Goal: Find specific page/section: Find specific page/section

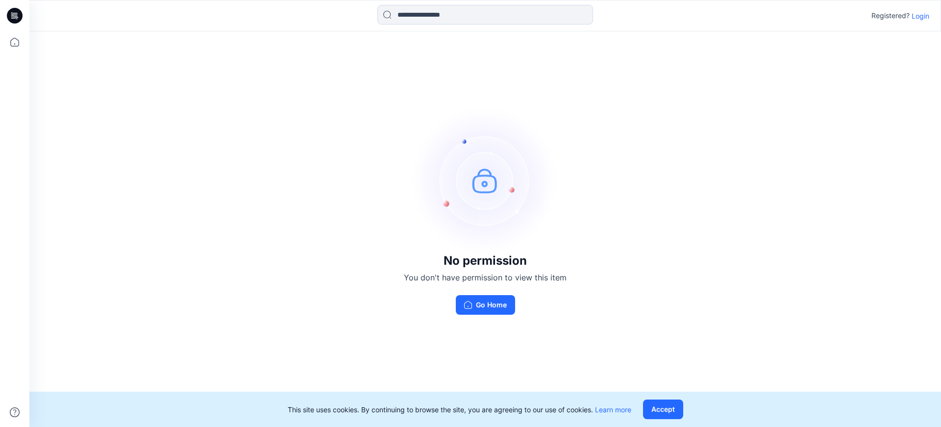
click at [921, 18] on p "Login" at bounding box center [920, 16] width 18 height 10
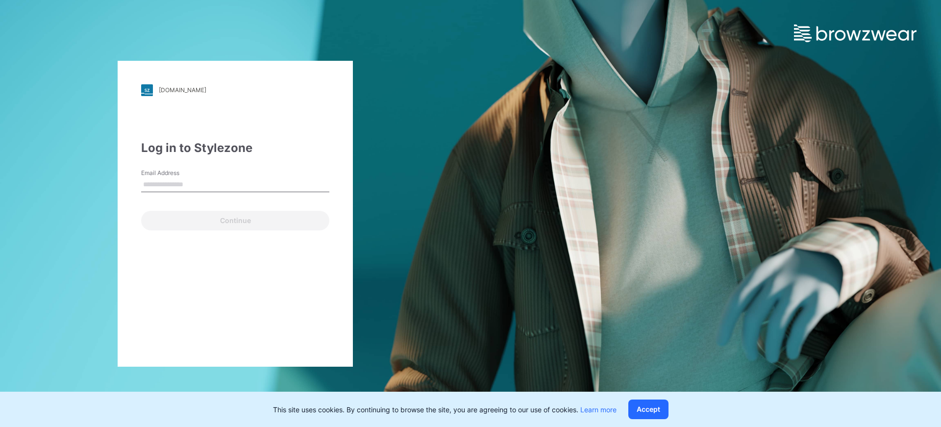
click at [265, 183] on input "Email Address" at bounding box center [235, 184] width 188 height 15
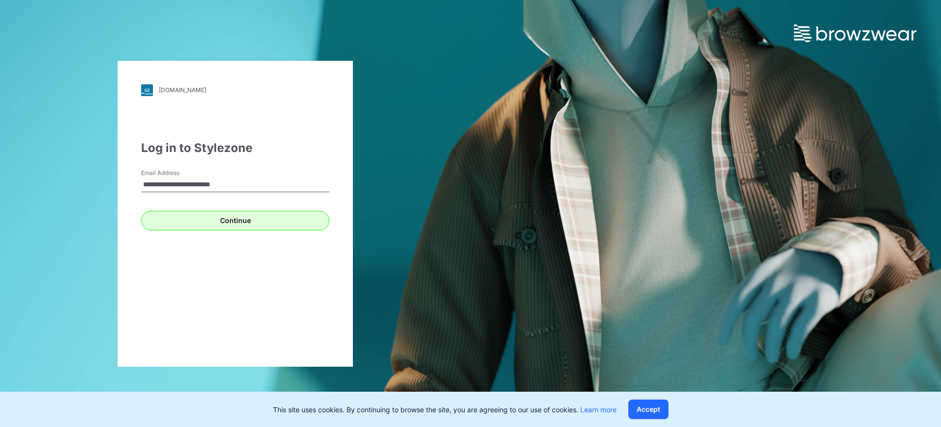
type input "**********"
click at [227, 222] on button "Continue" at bounding box center [235, 221] width 188 height 20
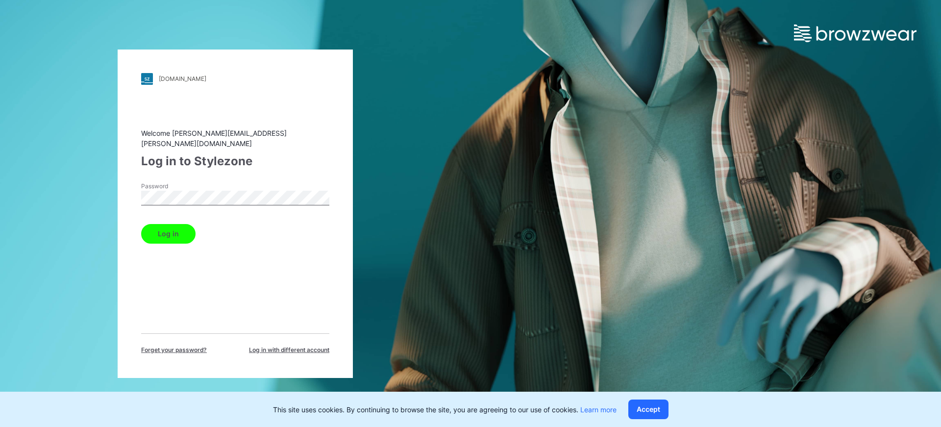
click at [176, 227] on button "Log in" at bounding box center [168, 234] width 54 height 20
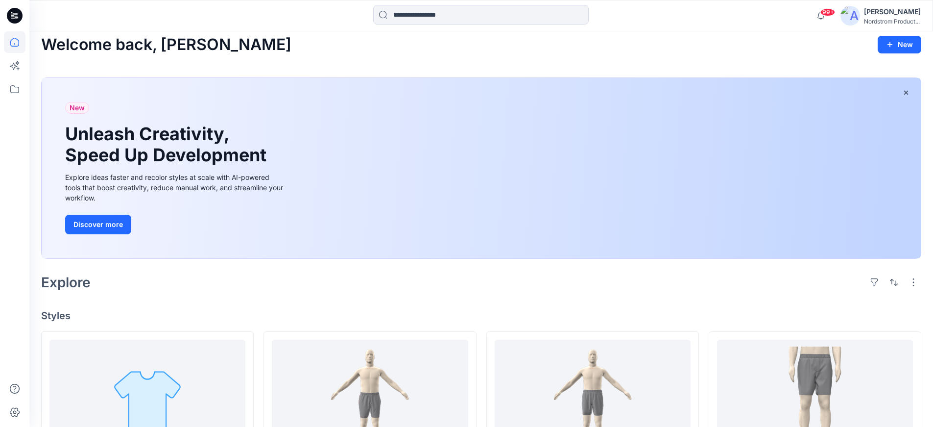
scroll to position [8, 0]
click at [20, 44] on icon at bounding box center [15, 42] width 22 height 22
click at [18, 89] on icon at bounding box center [15, 89] width 22 height 22
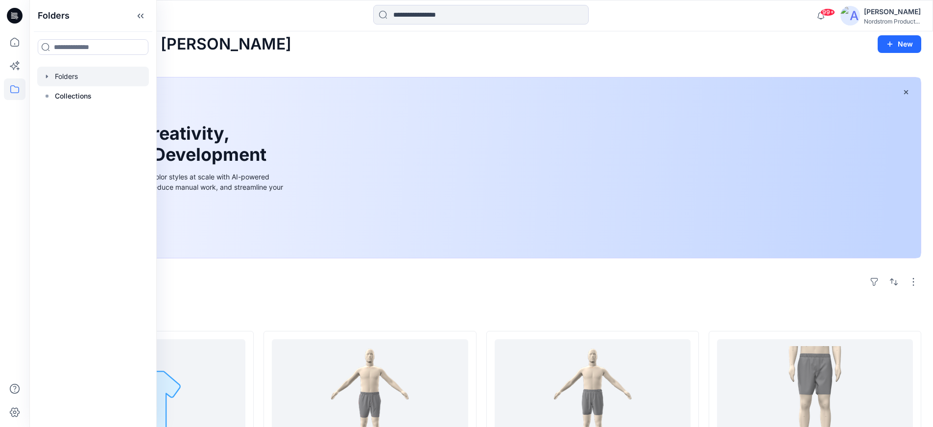
click at [74, 76] on div at bounding box center [93, 77] width 112 height 20
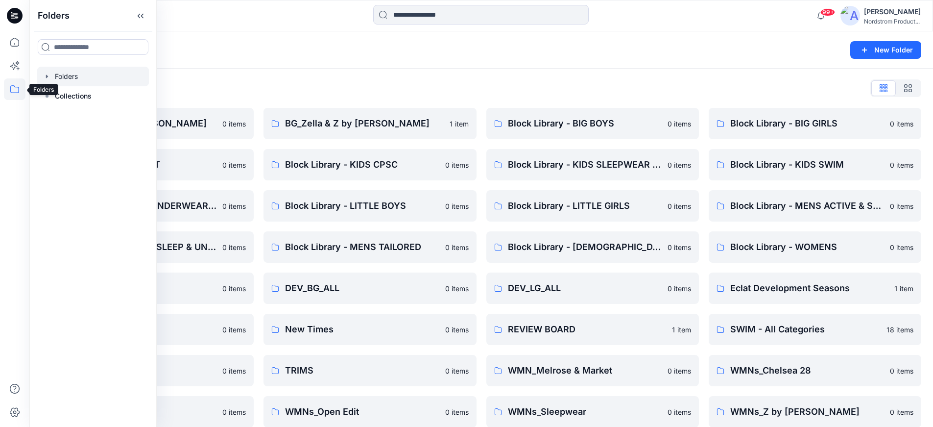
click at [19, 84] on icon at bounding box center [15, 89] width 22 height 22
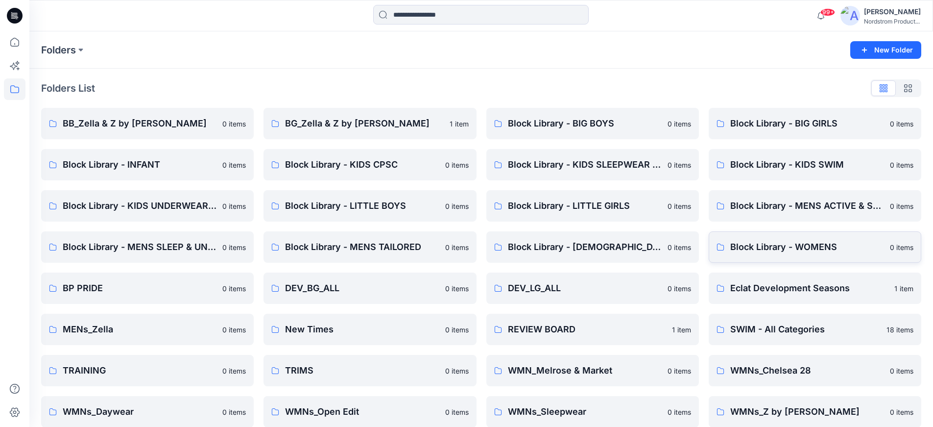
click at [812, 251] on p "Block Library - WOMENS" at bounding box center [808, 247] width 154 height 14
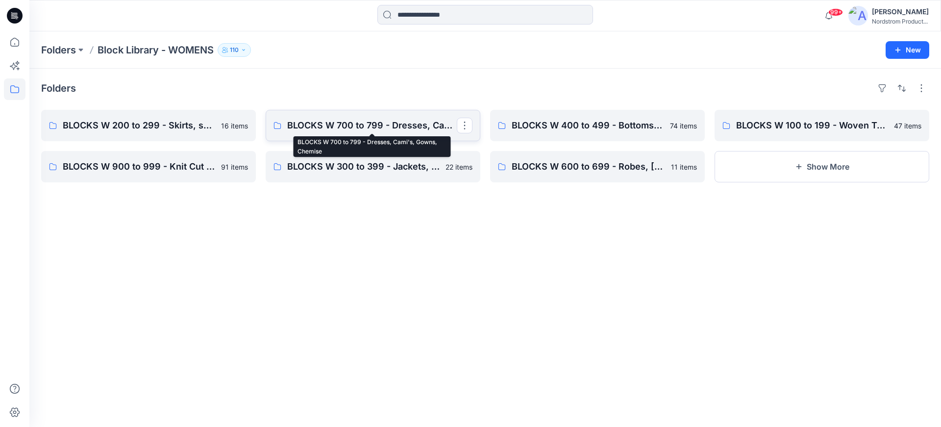
click at [405, 127] on p "BLOCKS W 700 to 799 - Dresses, Cami's, Gowns, Chemise" at bounding box center [372, 126] width 170 height 14
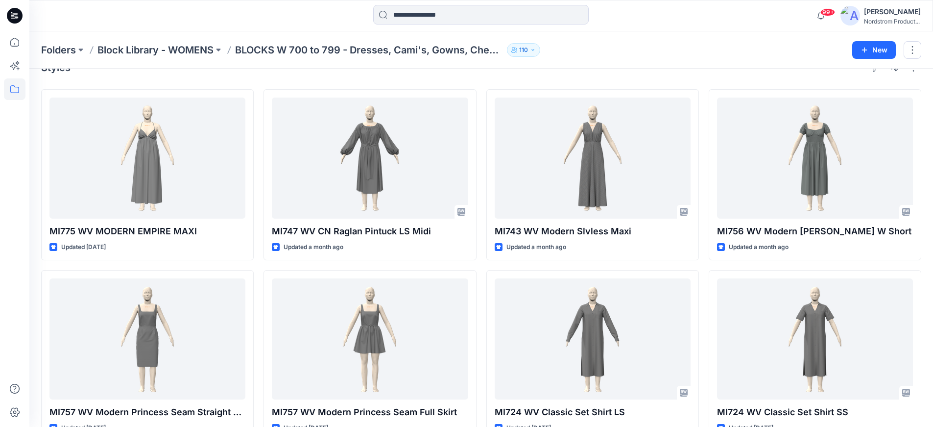
scroll to position [19, 0]
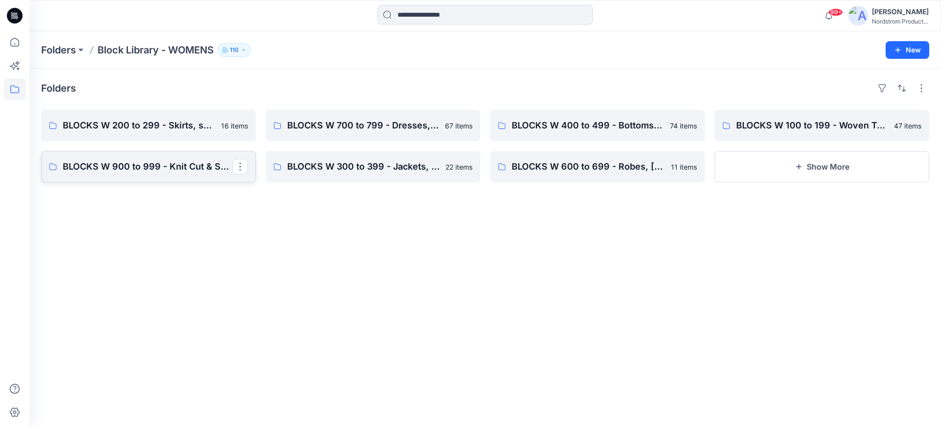
click at [168, 171] on p "BLOCKS W 900 to 999 - Knit Cut & Sew Tops" at bounding box center [148, 167] width 170 height 14
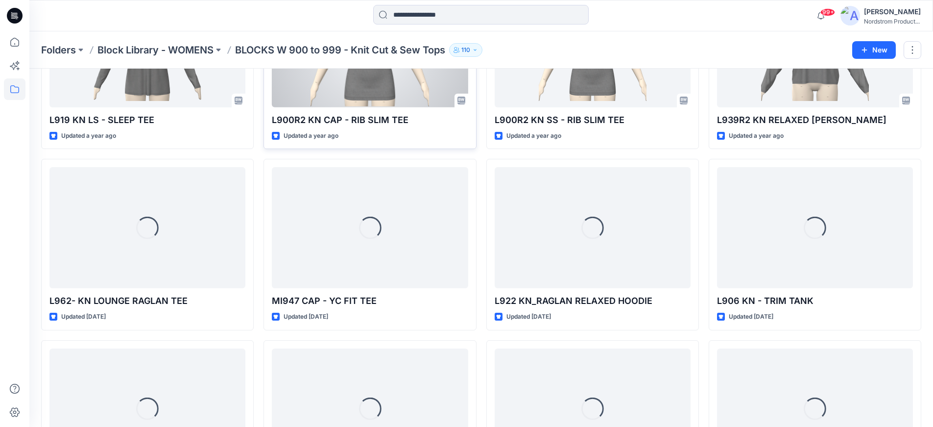
scroll to position [3519, 0]
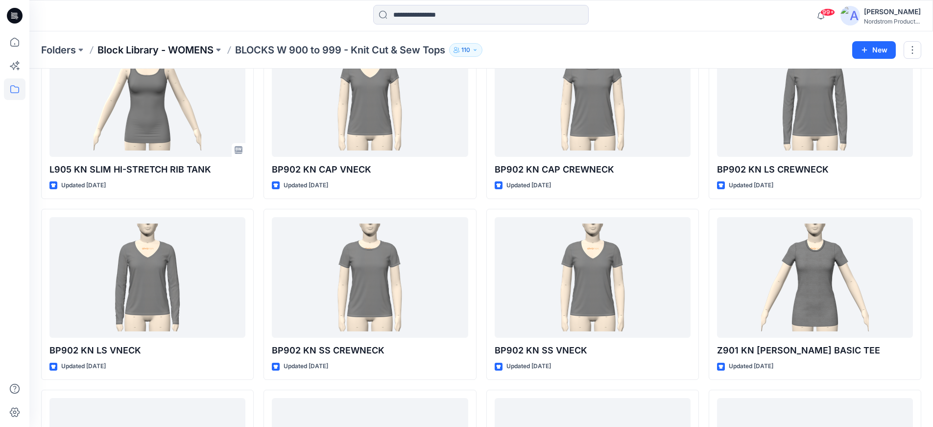
click at [150, 48] on p "Block Library - WOMENS" at bounding box center [156, 50] width 116 height 14
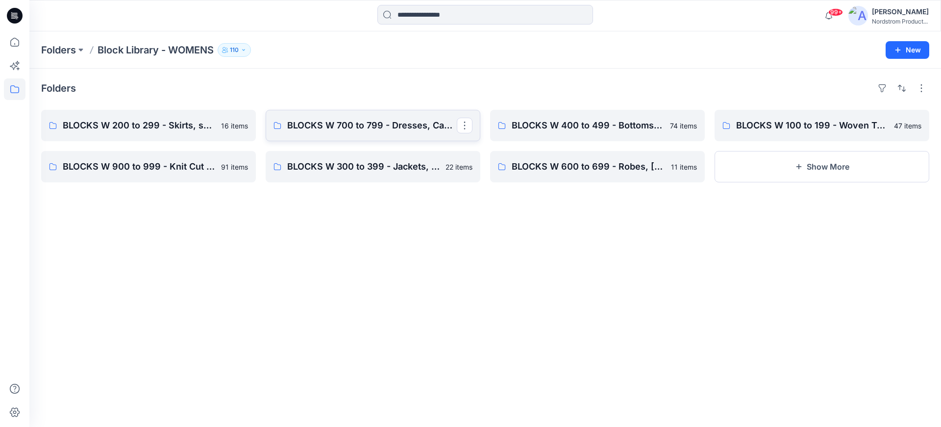
click at [406, 132] on link "BLOCKS W 700 to 799 - Dresses, Cami's, Gowns, Chemise" at bounding box center [373, 125] width 215 height 31
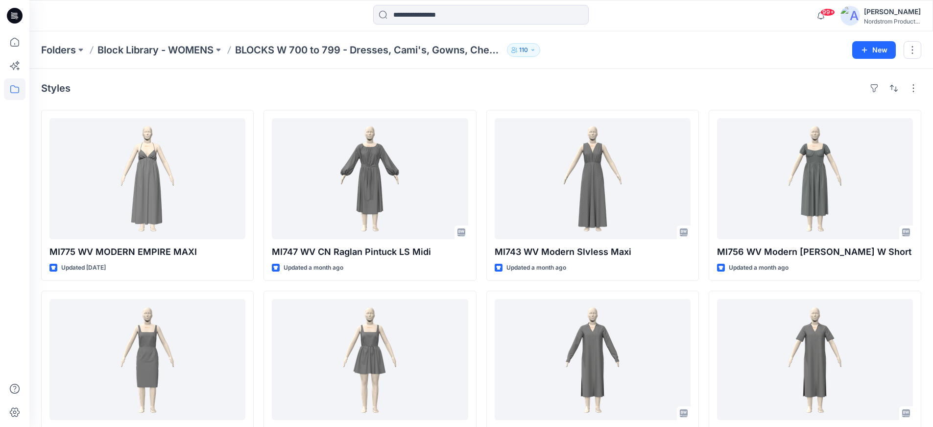
click at [655, 59] on div "Folders Block Library - WOMENS BLOCKS W 700 to 799 - Dresses, Cami's, Gowns, Ch…" at bounding box center [481, 49] width 904 height 37
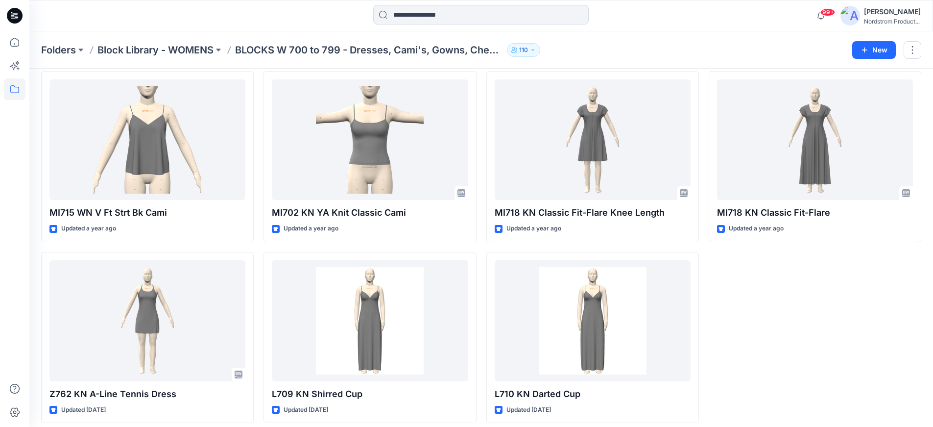
scroll to position [2760, 0]
